Goal: Information Seeking & Learning: Learn about a topic

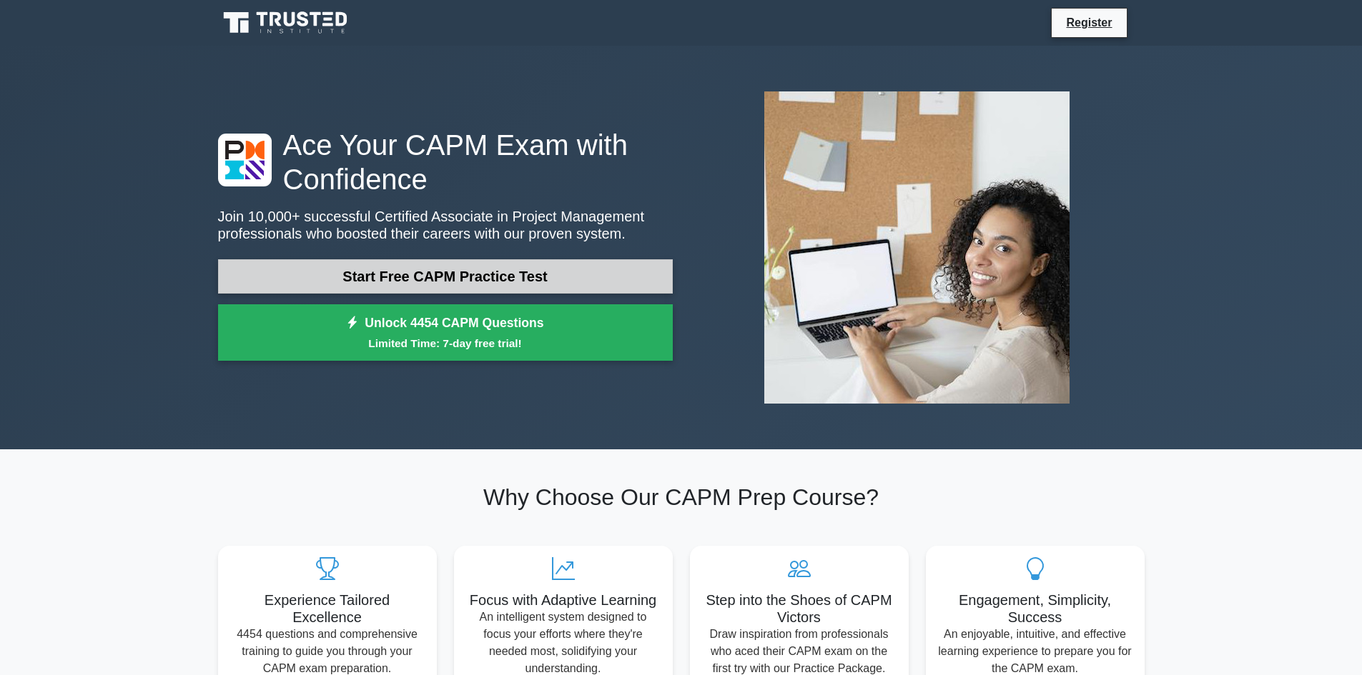
click at [370, 282] on link "Start Free CAPM Practice Test" at bounding box center [445, 276] width 455 height 34
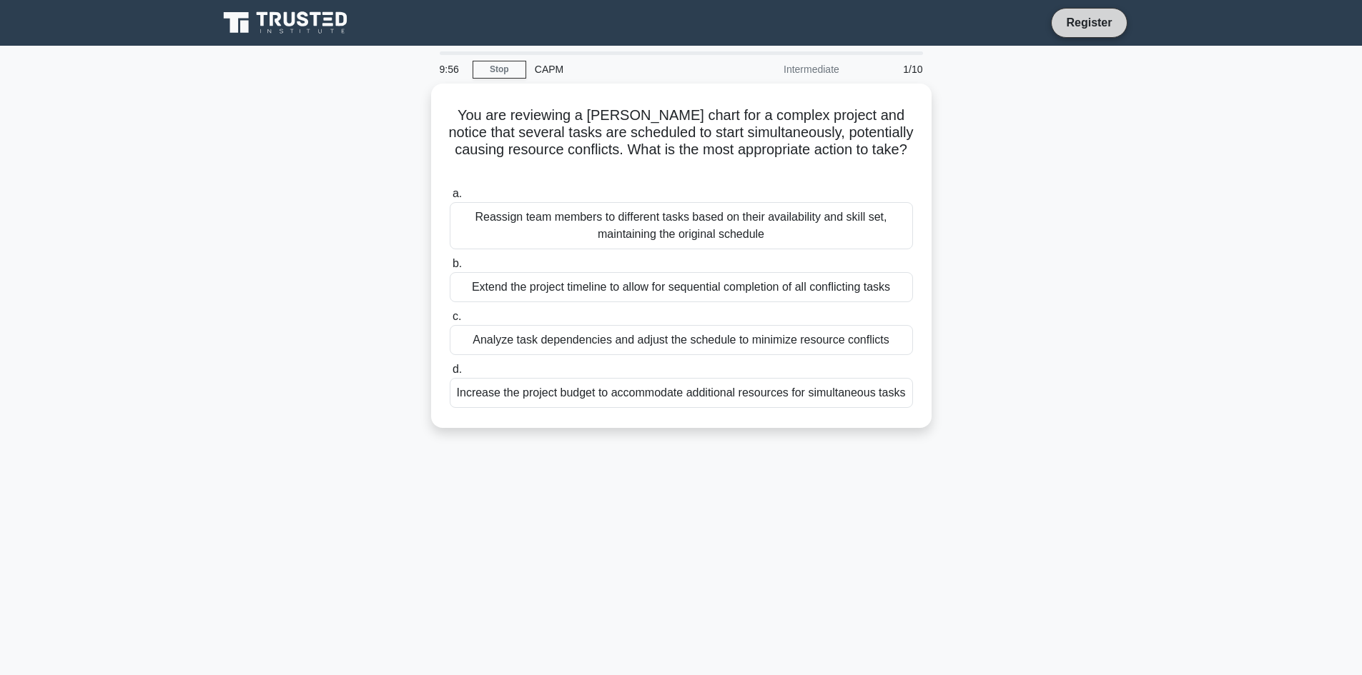
click at [1095, 24] on link "Register" at bounding box center [1088, 23] width 63 height 18
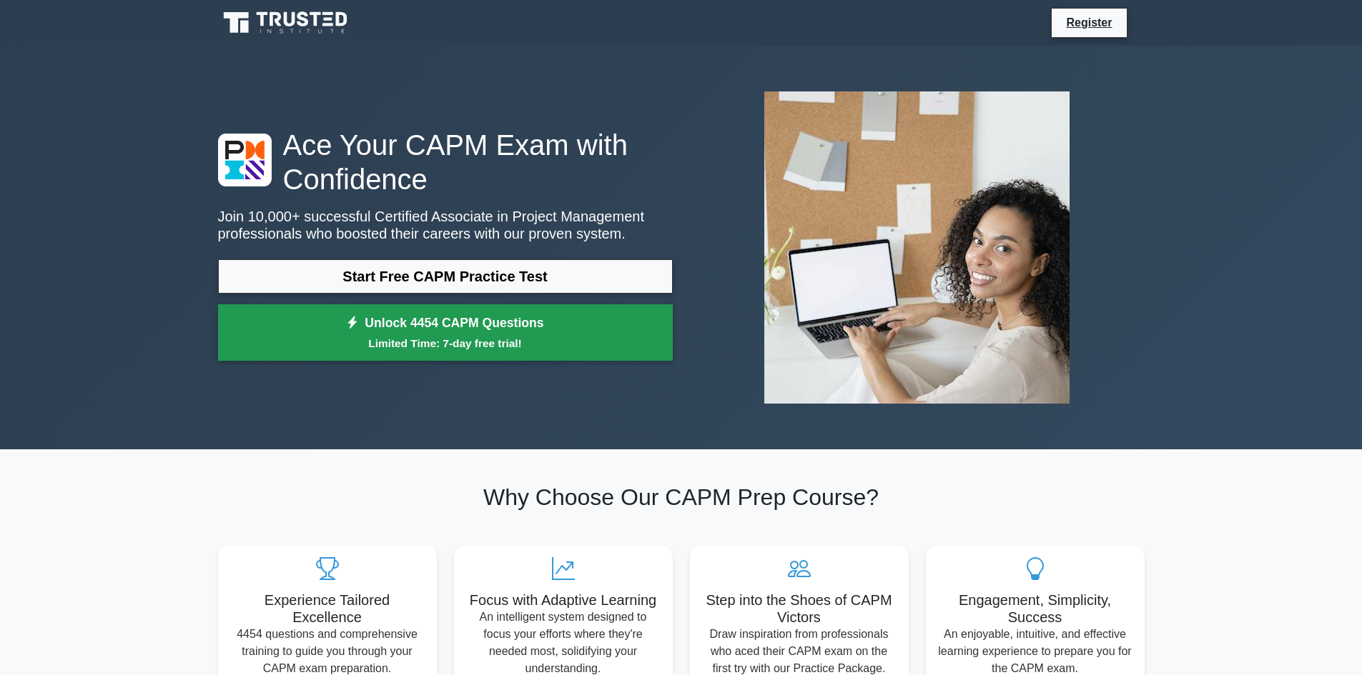
click at [401, 335] on link "Unlock 4454 CAPM Questions Limited Time: 7-day free trial!" at bounding box center [445, 333] width 455 height 57
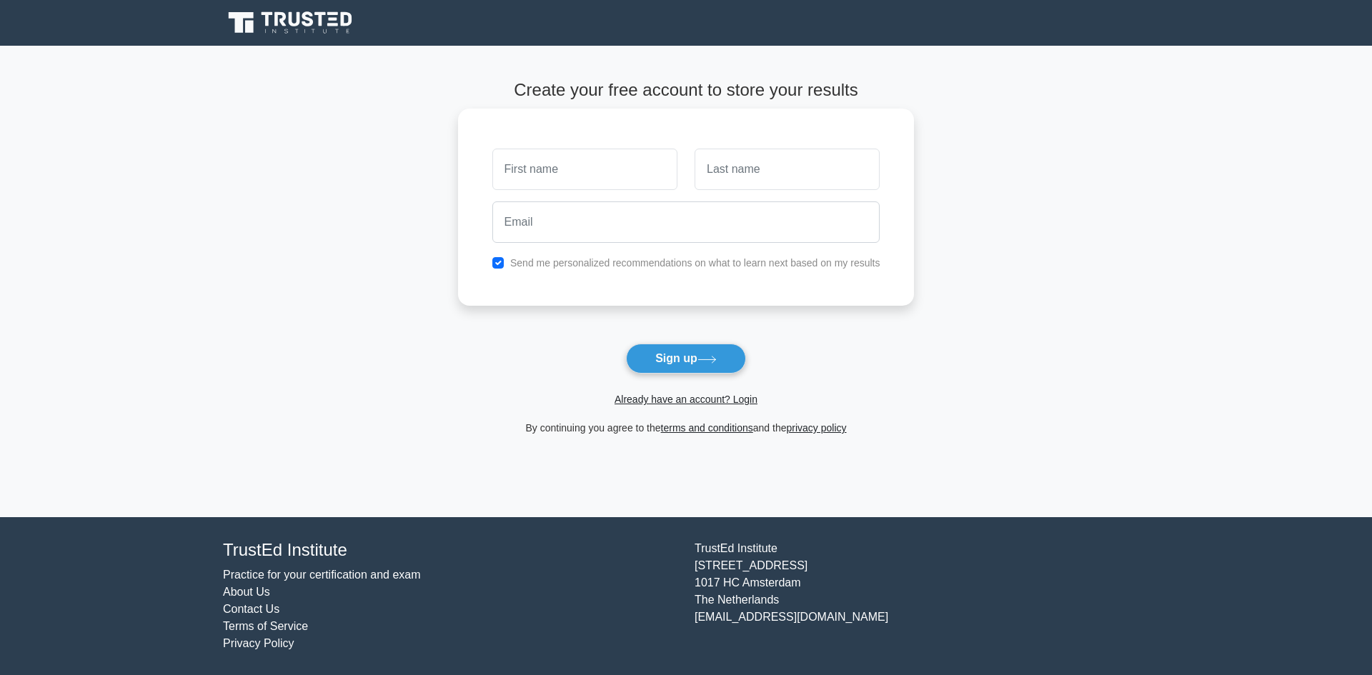
click at [553, 174] on input "text" at bounding box center [585, 169] width 185 height 41
type input "[PERSON_NAME]"
click at [718, 171] on input "text" at bounding box center [787, 169] width 185 height 41
type input "Abdelgabir"
click at [550, 229] on input "email" at bounding box center [687, 222] width 388 height 41
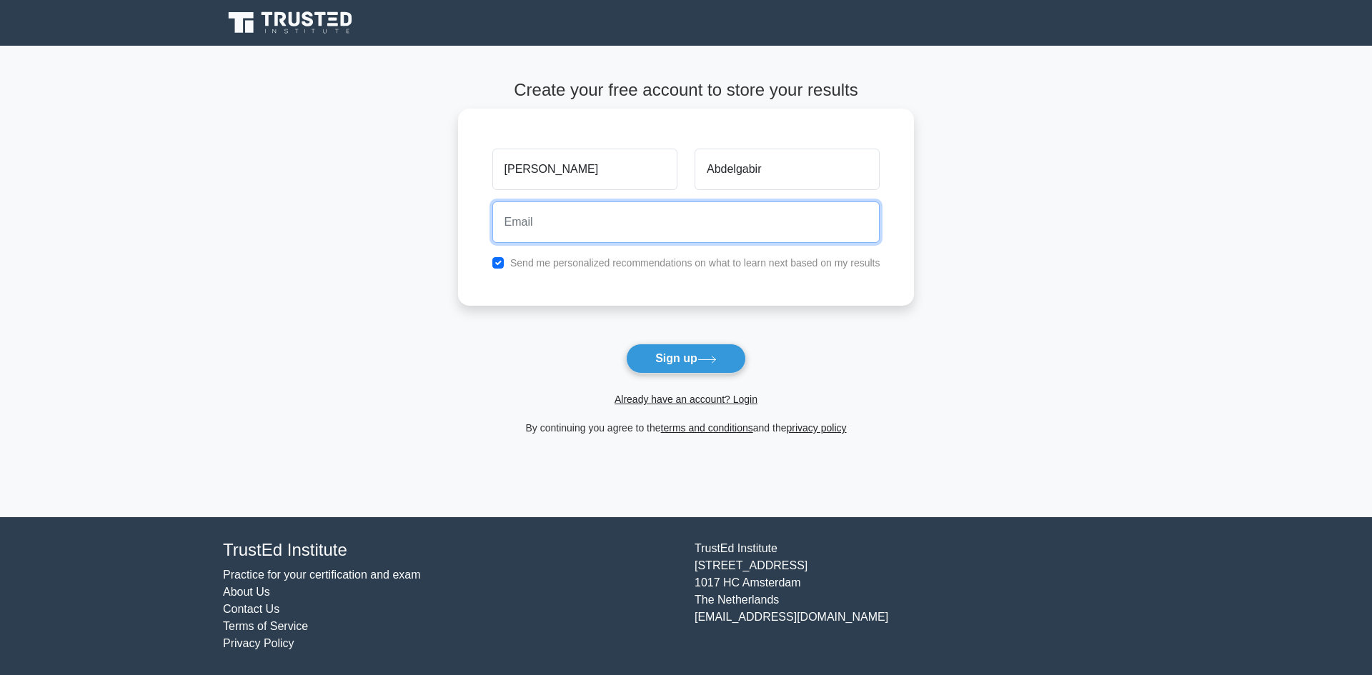
type input "[EMAIL_ADDRESS][DOMAIN_NAME]"
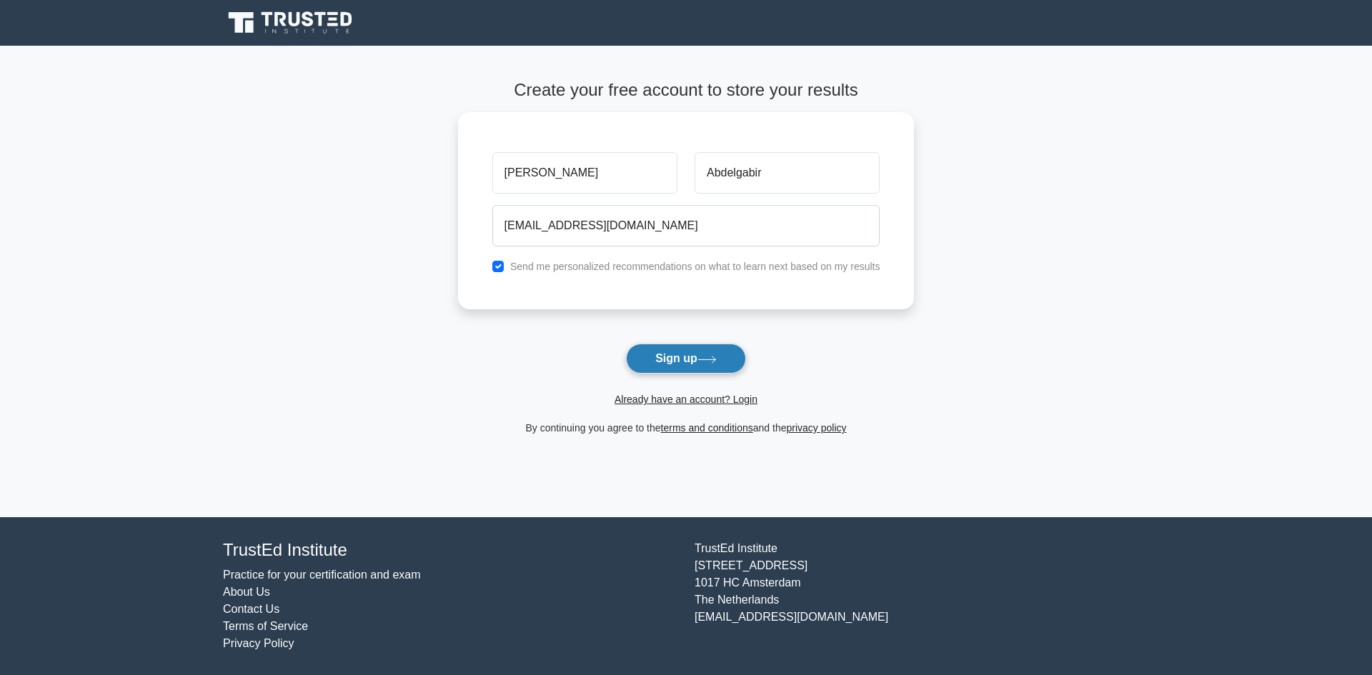
click at [667, 364] on button "Sign up" at bounding box center [686, 359] width 120 height 30
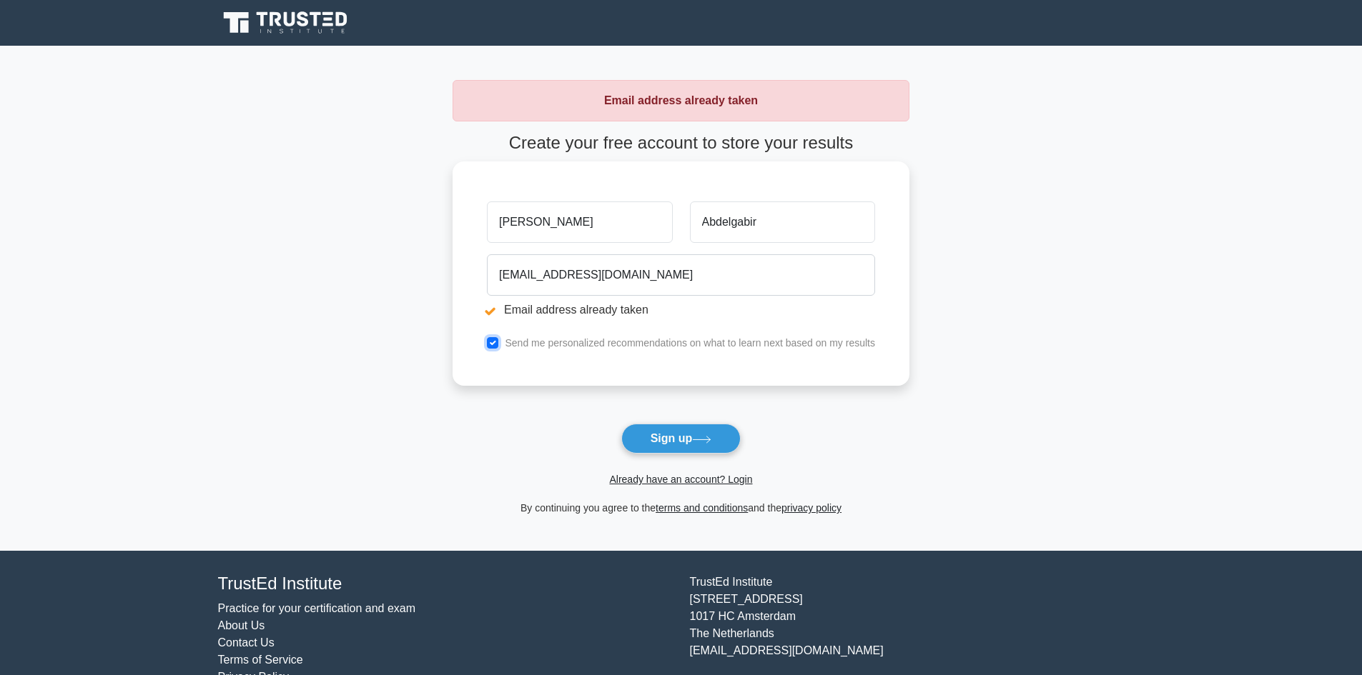
click at [495, 344] on input "checkbox" at bounding box center [492, 342] width 11 height 11
checkbox input "false"
click at [678, 444] on button "Sign up" at bounding box center [681, 439] width 120 height 30
click at [496, 311] on li "Email address already taken" at bounding box center [681, 310] width 388 height 17
click at [670, 443] on button "Sign up" at bounding box center [681, 439] width 120 height 30
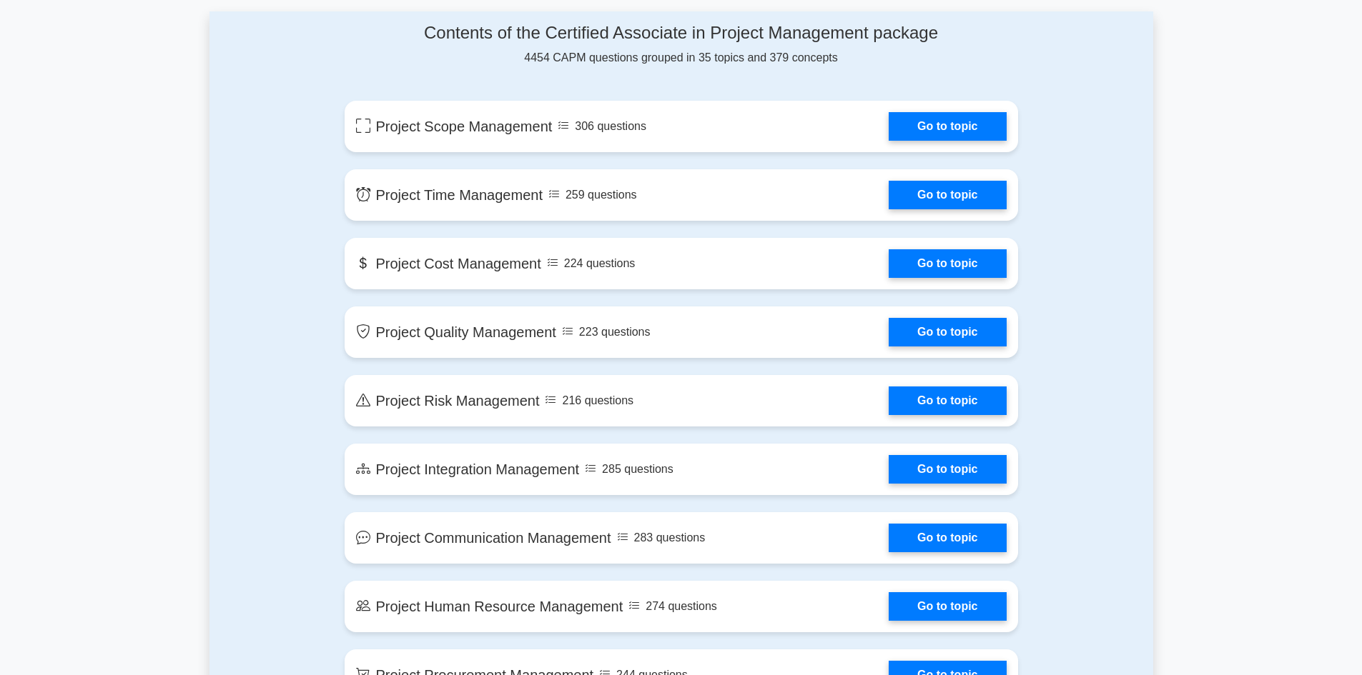
scroll to position [572, 0]
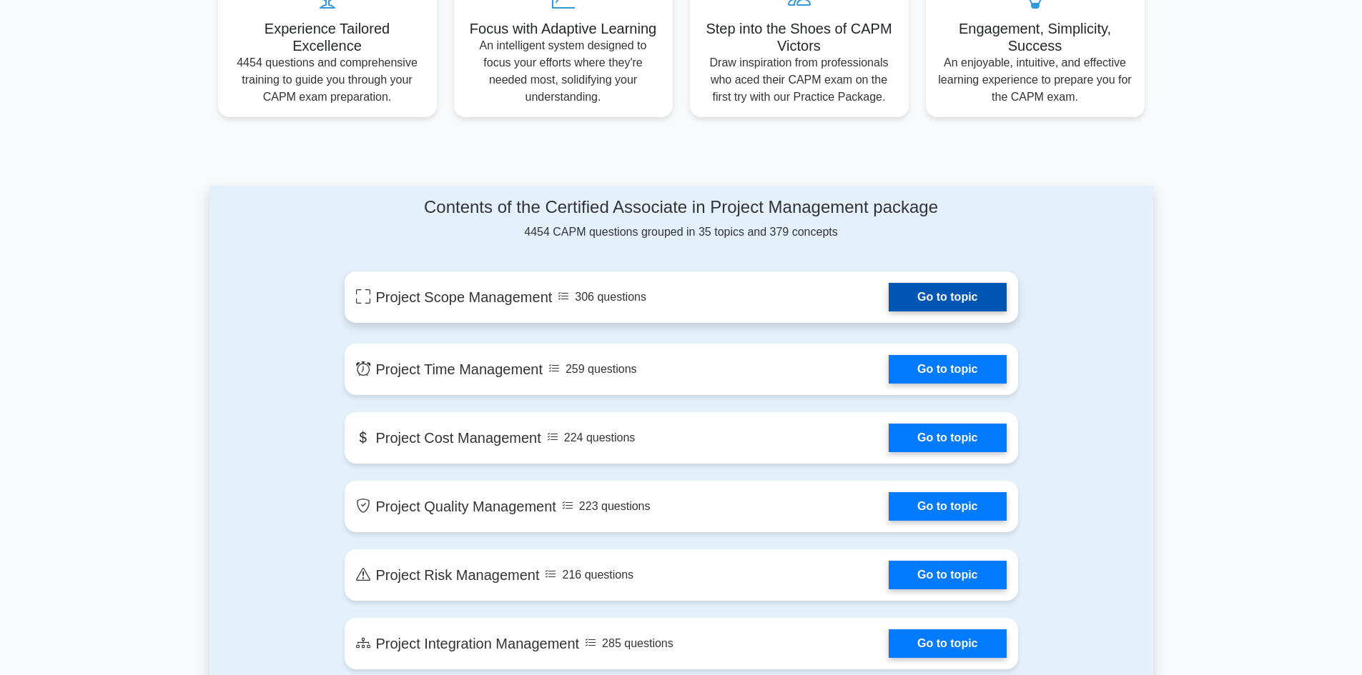
click at [941, 298] on link "Go to topic" at bounding box center [947, 297] width 117 height 29
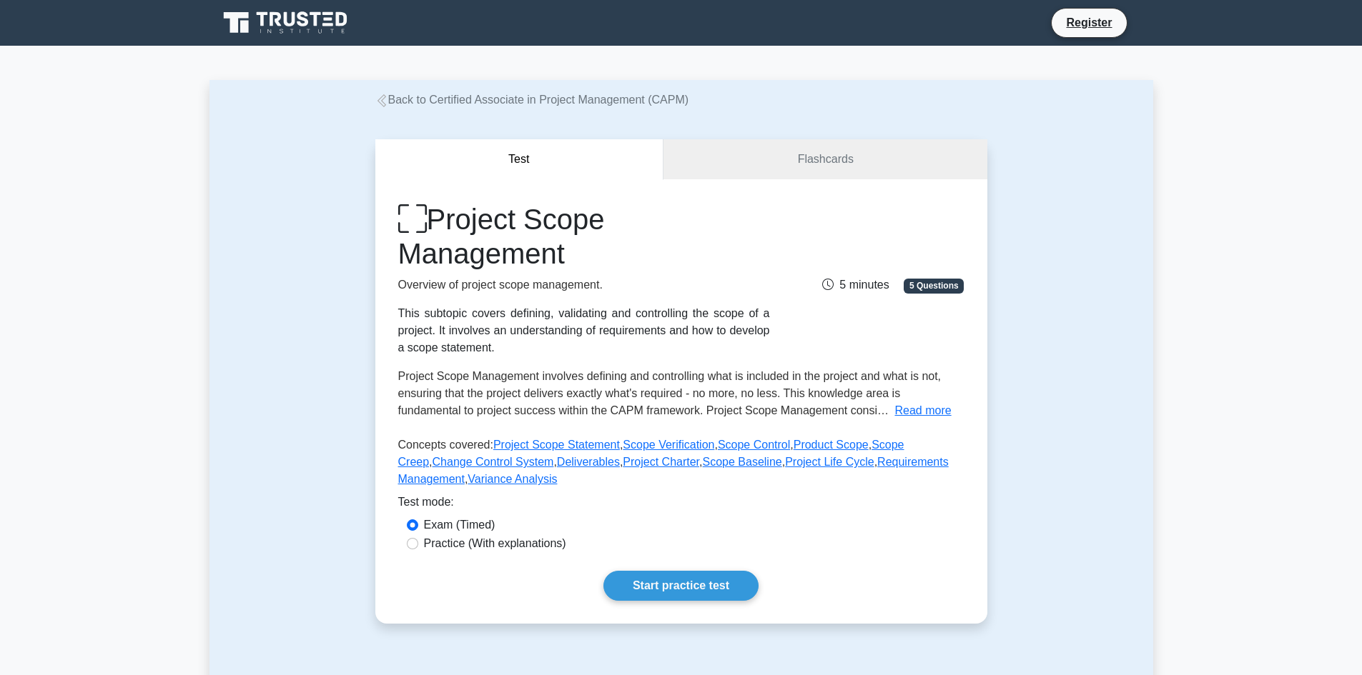
click at [438, 535] on label "Practice (With explanations)" at bounding box center [495, 543] width 142 height 17
click at [418, 538] on input "Practice (With explanations)" at bounding box center [412, 543] width 11 height 11
radio input "true"
drag, startPoint x: 655, startPoint y: 592, endPoint x: 669, endPoint y: 590, distance: 13.7
click at [655, 591] on link "Start practice test" at bounding box center [680, 586] width 155 height 30
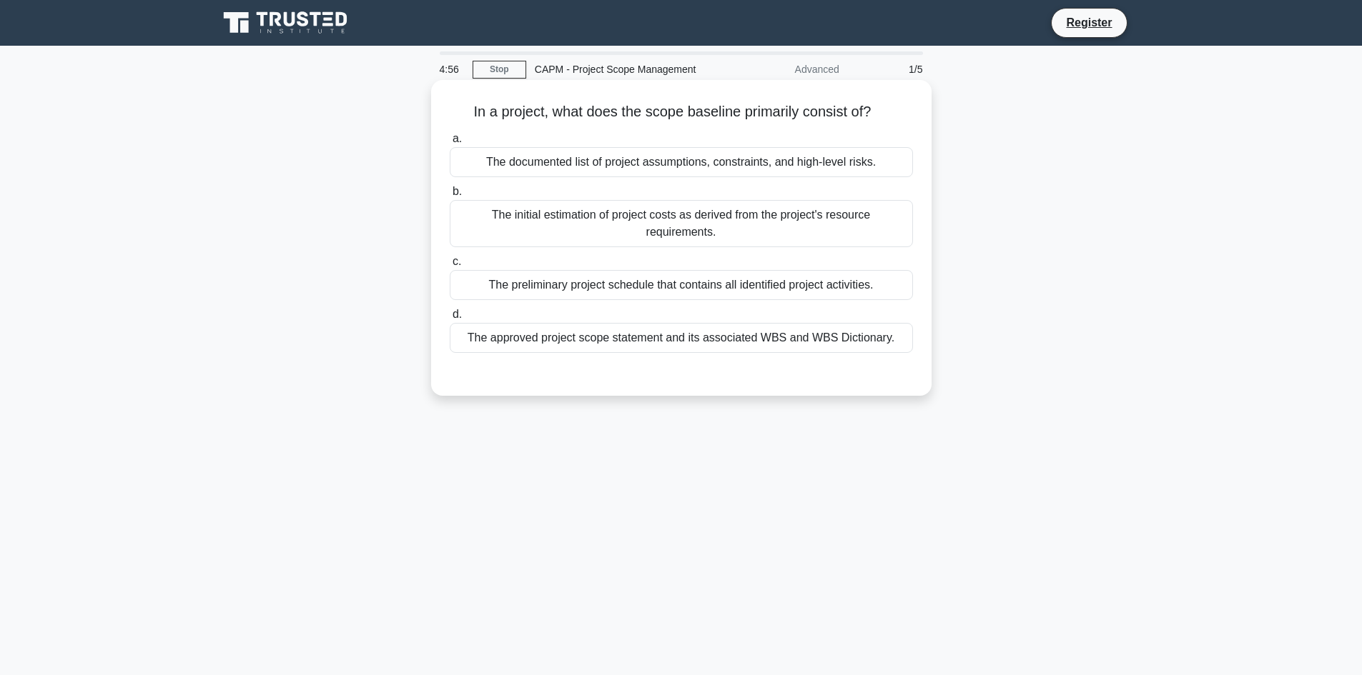
drag, startPoint x: 895, startPoint y: 344, endPoint x: 457, endPoint y: 93, distance: 504.9
click at [457, 93] on div "In a project, what does the scope baseline primarily consist of? .spinner_0XTQ{…" at bounding box center [681, 238] width 489 height 305
copy div "In a project, what does the scope baseline primarily consist of? .spinner_0XTQ{…"
click at [678, 336] on div "The approved project scope statement and its associated WBS and WBS Dictionary." at bounding box center [681, 338] width 463 height 30
click at [450, 320] on input "d. The approved project scope statement and its associated WBS and WBS Dictiona…" at bounding box center [450, 314] width 0 height 9
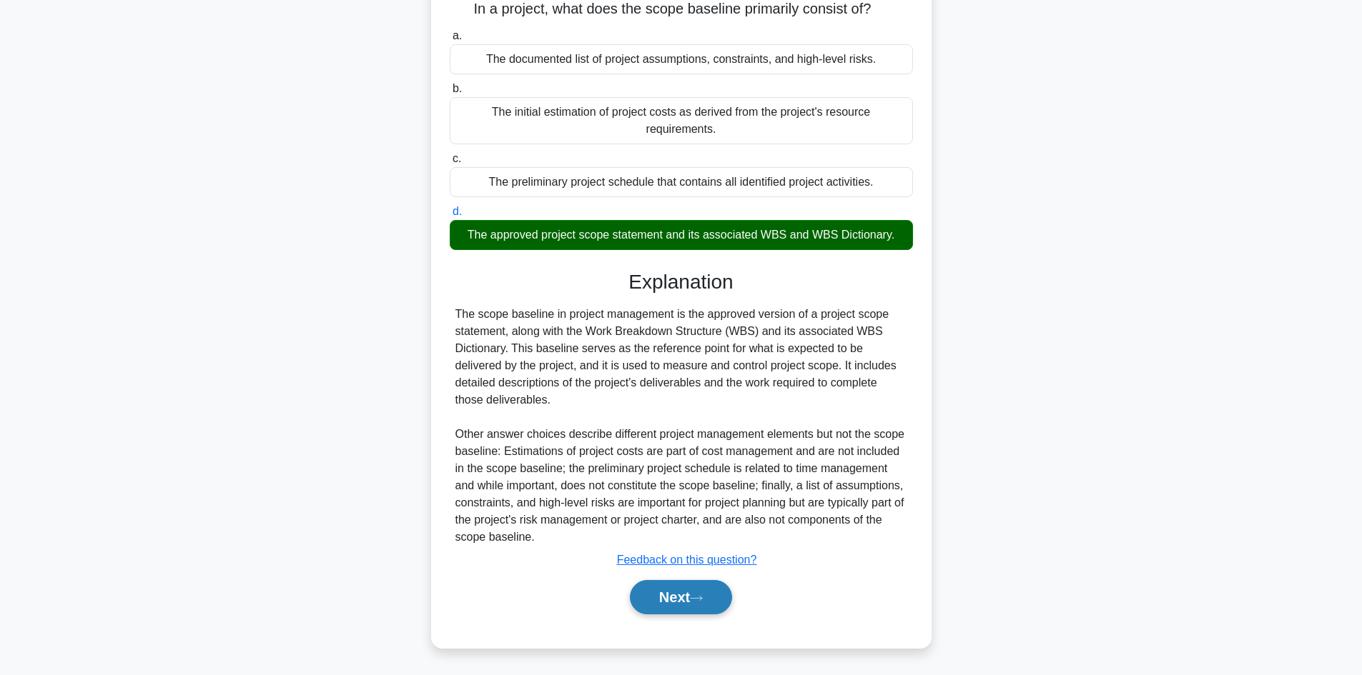
click at [677, 588] on button "Next" at bounding box center [681, 597] width 102 height 34
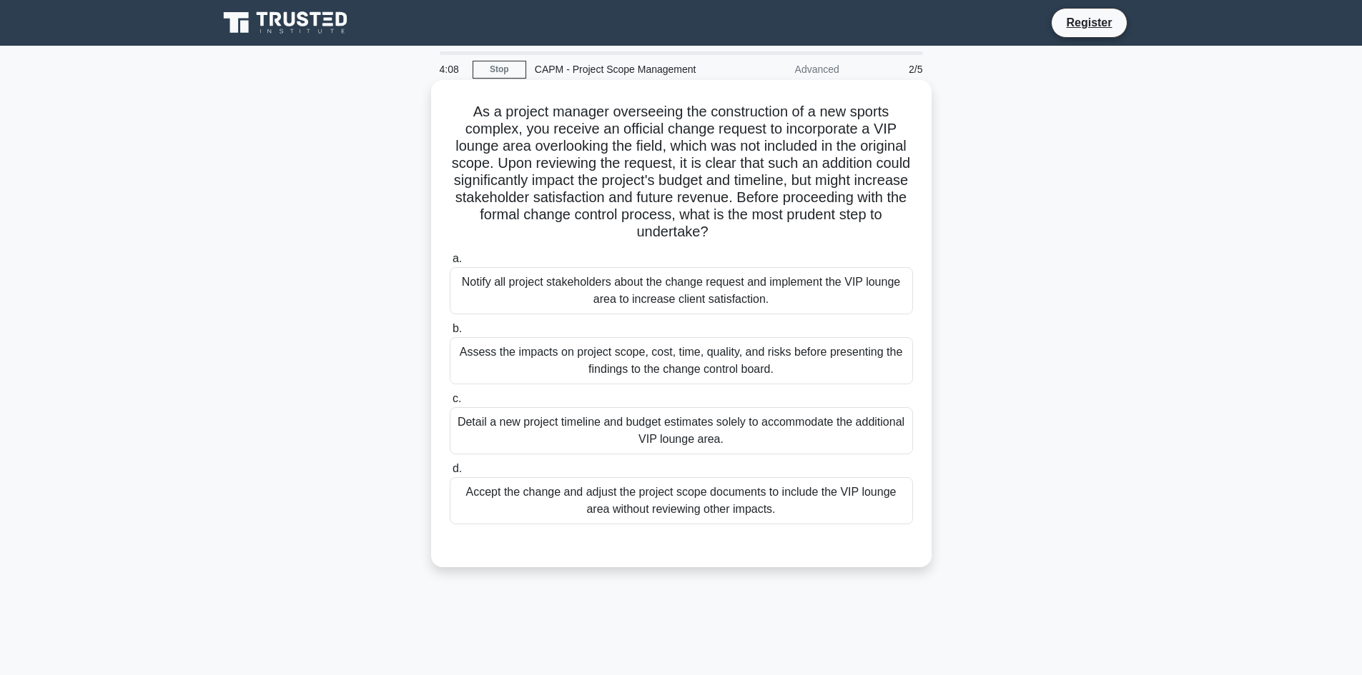
drag, startPoint x: 807, startPoint y: 518, endPoint x: 436, endPoint y: 110, distance: 551.0
click at [437, 110] on div "As a project manager overseeing the construction of a new sports complex, you r…" at bounding box center [681, 324] width 489 height 476
copy div "As a project manager overseeing the construction of a new sports complex, you r…"
